Goal: Check status: Check status

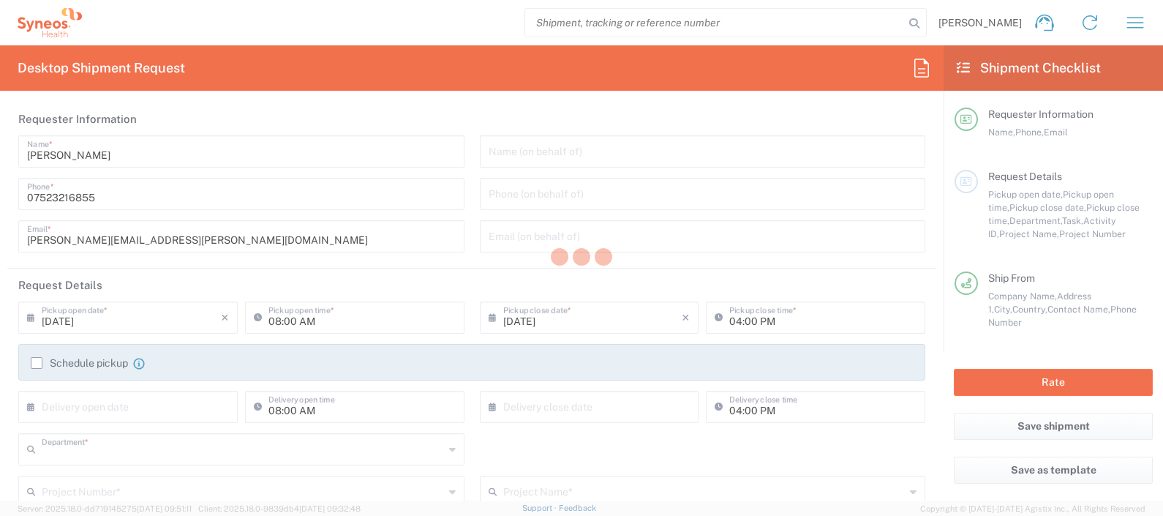
type input "8350"
type input "[GEOGRAPHIC_DATA]"
type input "Syneos Health UK Limited"
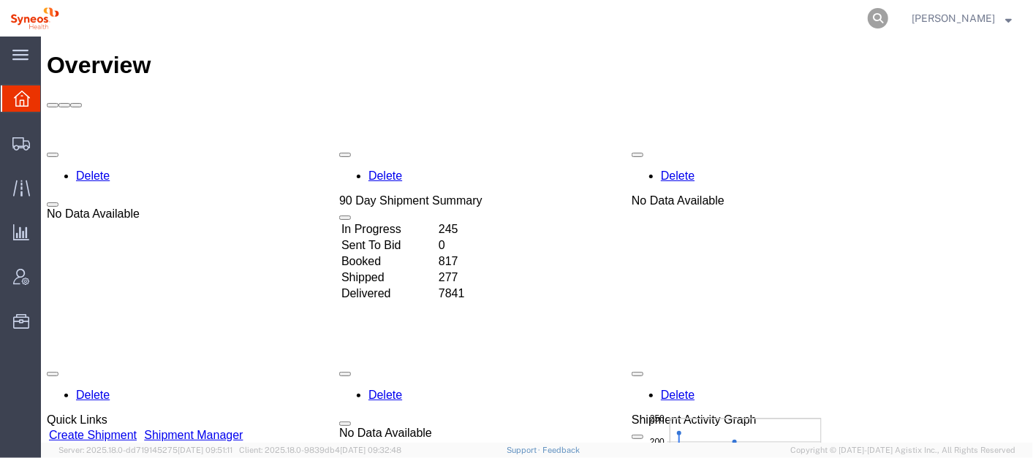
click at [888, 12] on icon at bounding box center [878, 18] width 20 height 20
paste input "393093053658"
type input "393093053658"
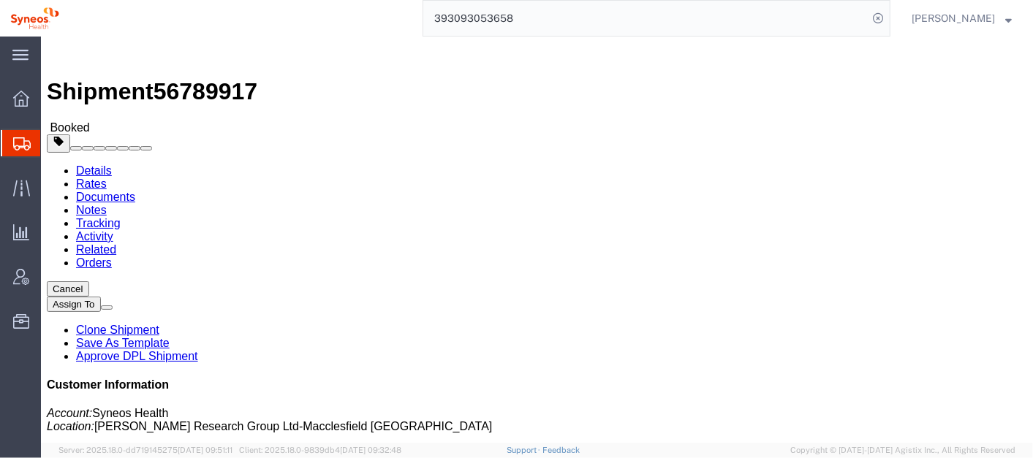
click link "Schedule pickup request"
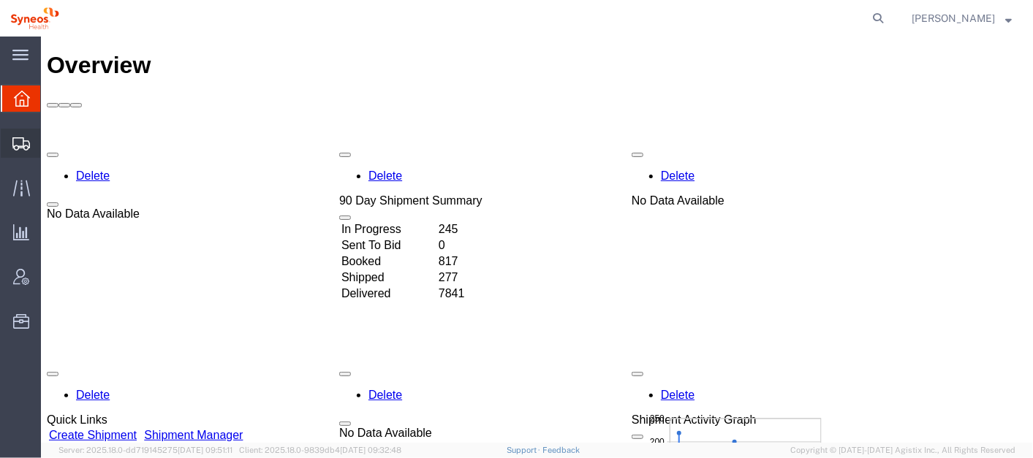
click at [0, 0] on span "Shipment Manager" at bounding box center [0, 0] width 0 height 0
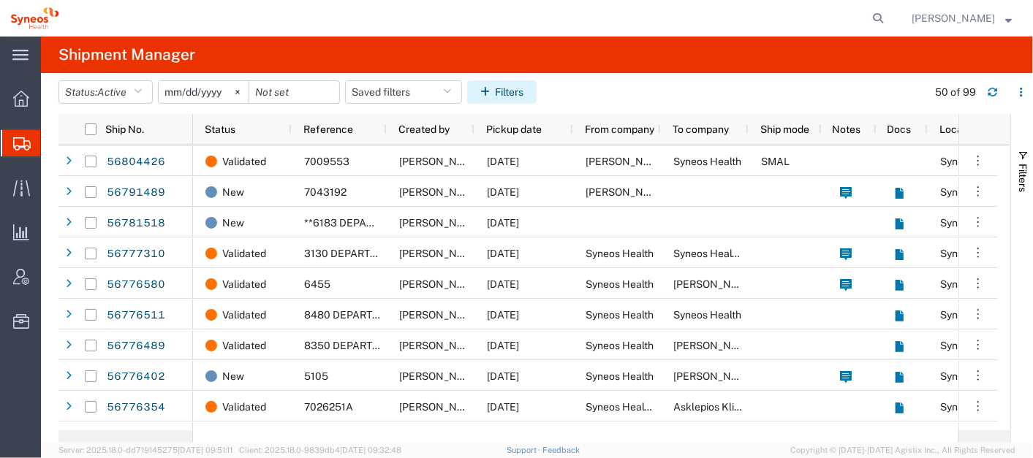
click at [523, 82] on button "Filters" at bounding box center [501, 91] width 69 height 23
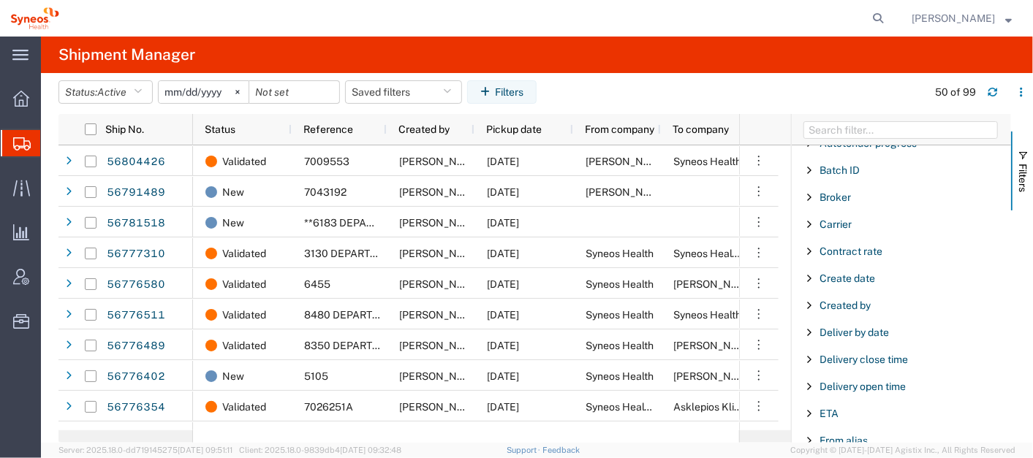
scroll to position [188, 0]
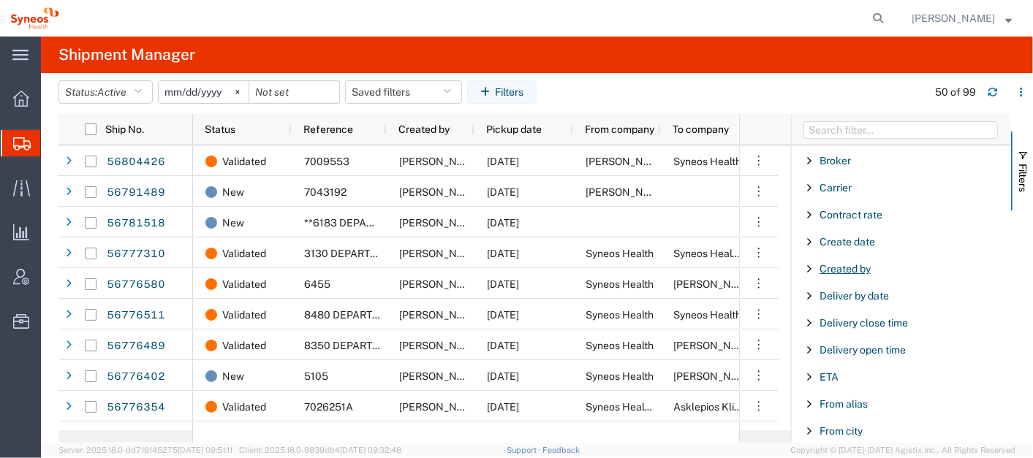
click at [858, 265] on span "Created by" at bounding box center [845, 269] width 51 height 12
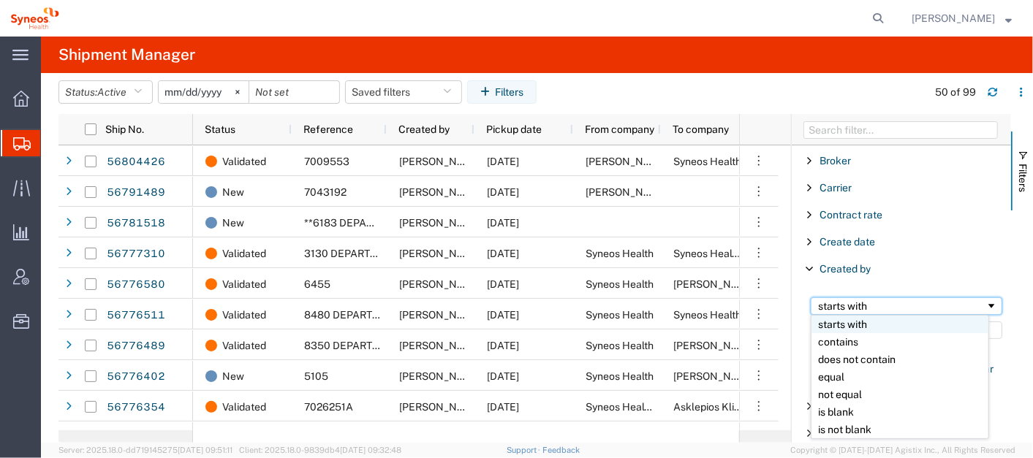
click at [868, 301] on div "starts with" at bounding box center [901, 307] width 167 height 12
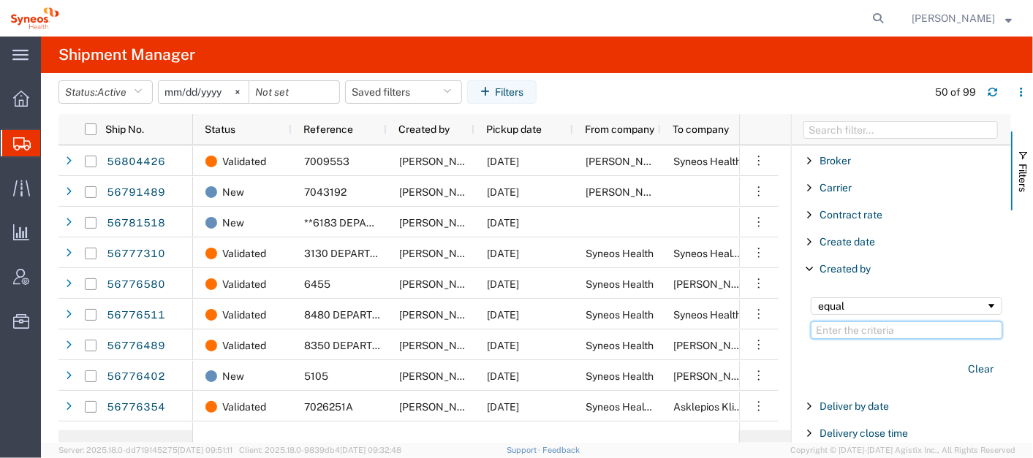
click at [854, 330] on input "Filter Value" at bounding box center [907, 331] width 192 height 18
paste input "Maja Vaak"
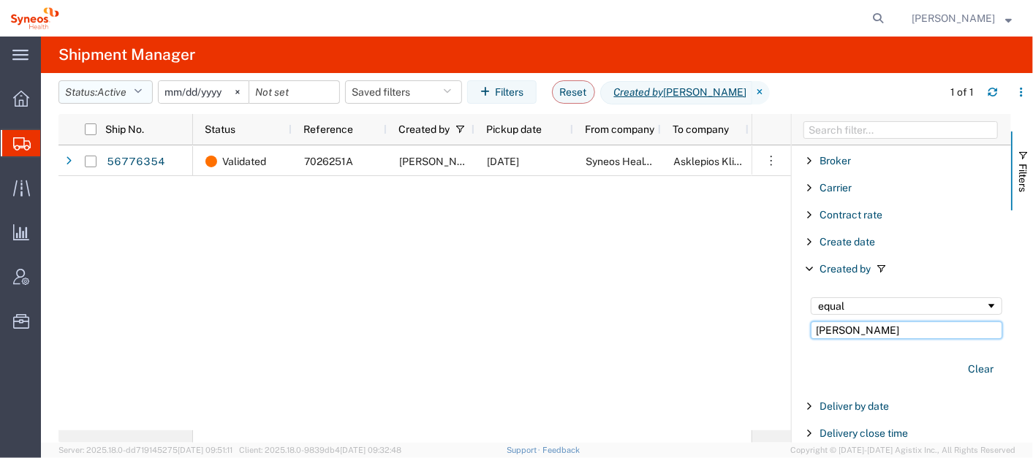
type input "Maja Vaak"
click at [140, 88] on icon "button" at bounding box center [138, 92] width 8 height 10
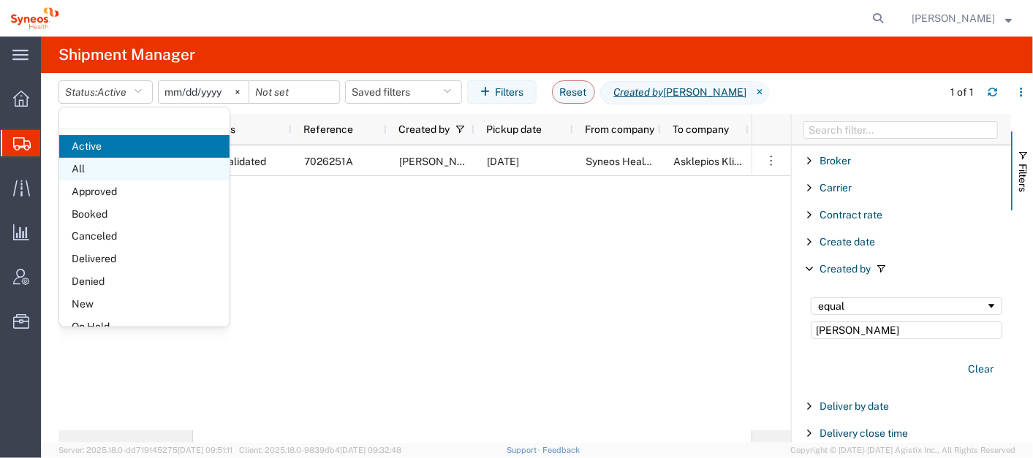
click at [107, 166] on span "All" at bounding box center [144, 169] width 170 height 23
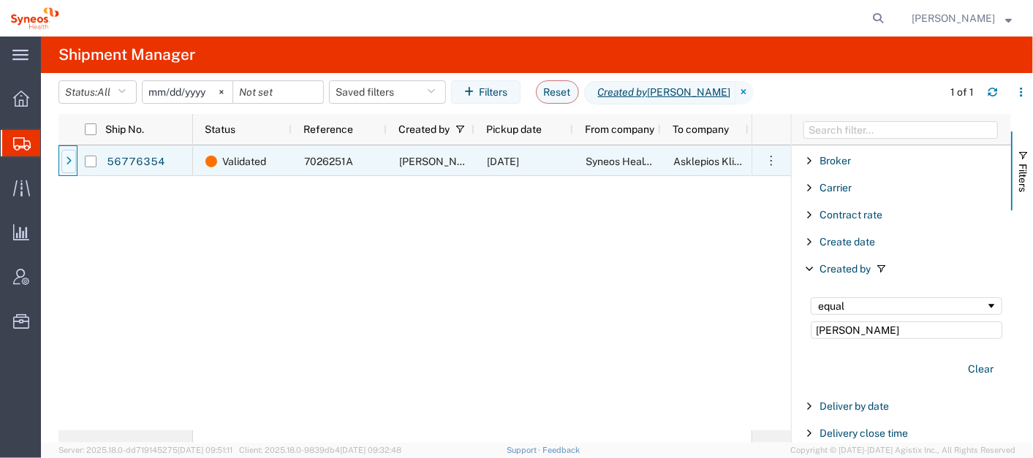
click at [68, 161] on icon at bounding box center [69, 161] width 6 height 10
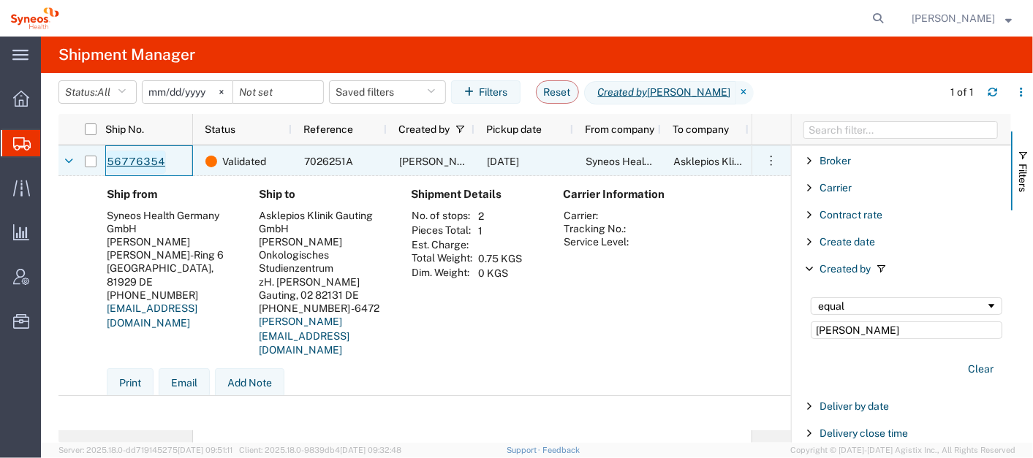
click at [137, 162] on link "56776354" at bounding box center [136, 162] width 60 height 23
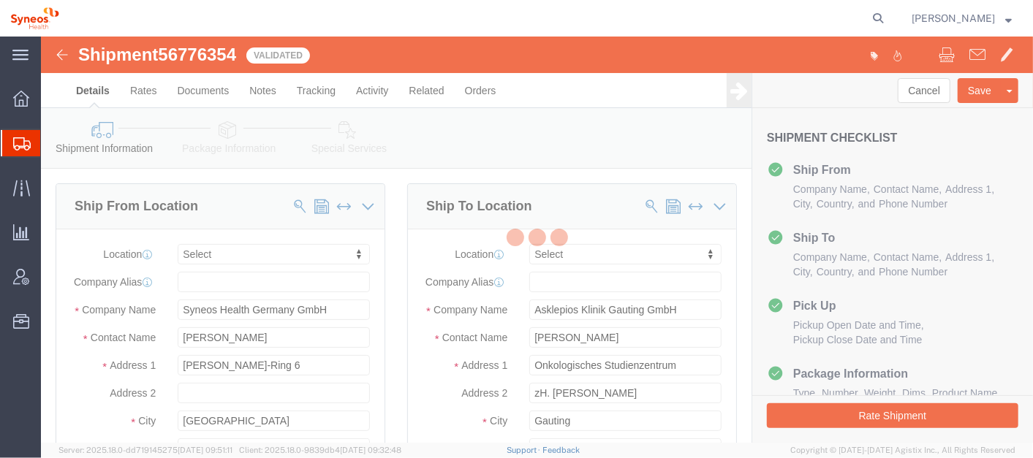
select select
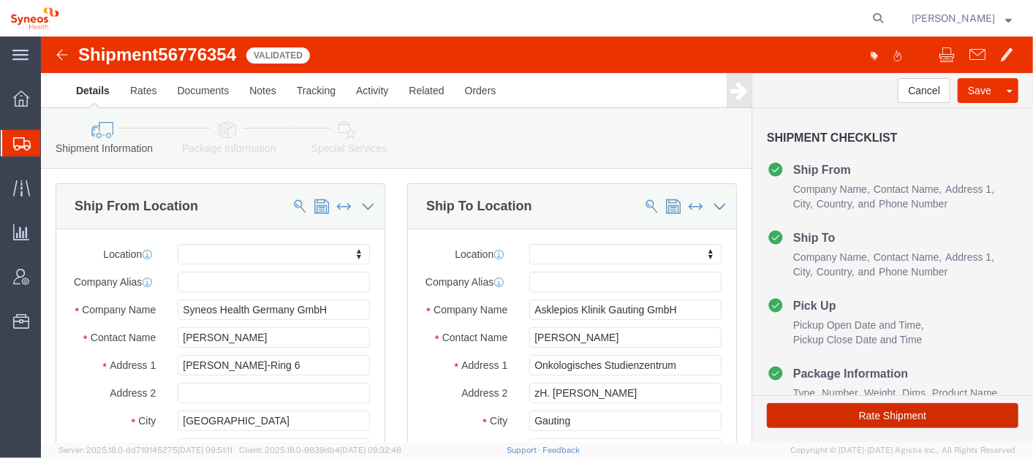
click button "Rate Shipment"
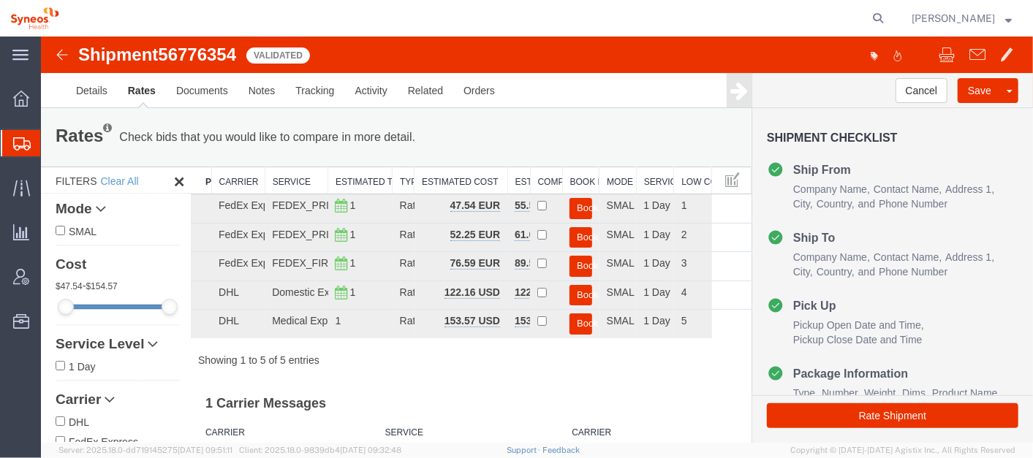
click at [204, 48] on span "56776354" at bounding box center [196, 54] width 78 height 20
click at [203, 48] on span "56776354" at bounding box center [196, 54] width 78 height 20
copy span "56776354"
